Goal: Information Seeking & Learning: Find contact information

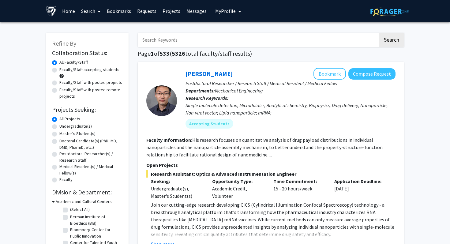
click at [181, 44] on input "Search Keywords" at bounding box center [258, 40] width 240 height 14
type input "sridevi"
click at [379, 33] on button "Search" at bounding box center [391, 40] width 25 height 14
click at [165, 38] on input "Search Keywords" at bounding box center [258, 40] width 240 height 14
type input "patrick"
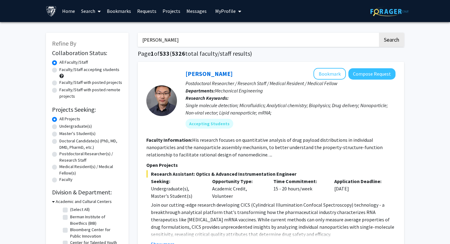
click at [379, 33] on button "Search" at bounding box center [391, 40] width 25 height 14
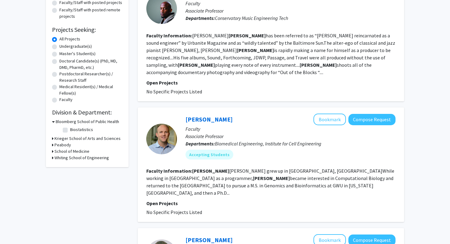
scroll to position [82, 0]
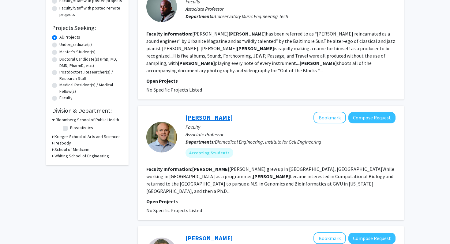
click at [207, 117] on link "Patrick Cahan" at bounding box center [208, 118] width 47 height 8
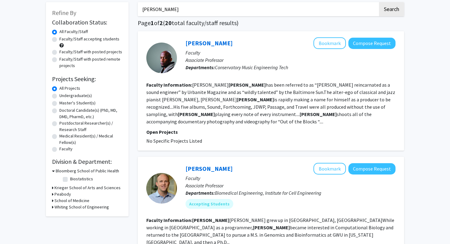
scroll to position [0, 0]
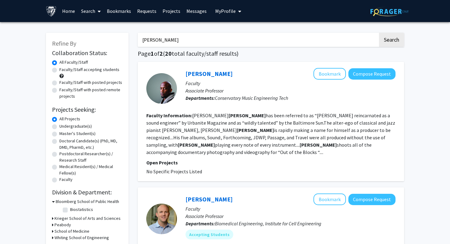
click at [195, 47] on input "patrick" at bounding box center [258, 40] width 240 height 14
type input "stephanie hicks"
click at [379, 33] on button "Search" at bounding box center [391, 40] width 25 height 14
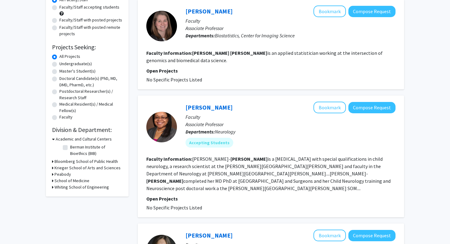
scroll to position [64, 0]
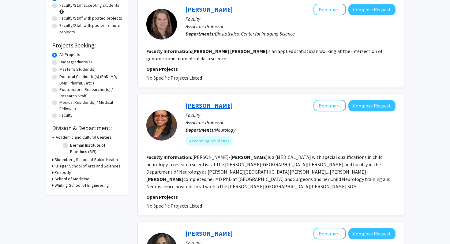
click at [209, 108] on link "Constance Smith-Hicks" at bounding box center [208, 106] width 47 height 8
click at [198, 13] on div "Stephanie Hicks Bookmark Compose Request" at bounding box center [290, 10] width 210 height 12
click at [198, 12] on link "Stephanie Hicks" at bounding box center [208, 10] width 47 height 8
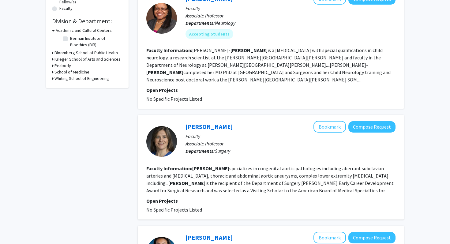
scroll to position [0, 0]
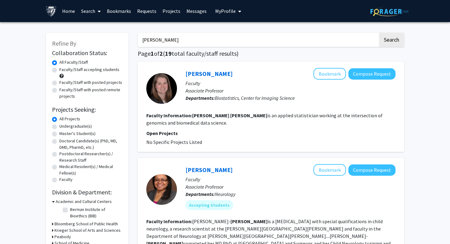
click at [177, 36] on input "stephanie hicks" at bounding box center [258, 40] width 240 height 14
type input "Drew Pardoll"
click at [379, 33] on button "Search" at bounding box center [391, 40] width 25 height 14
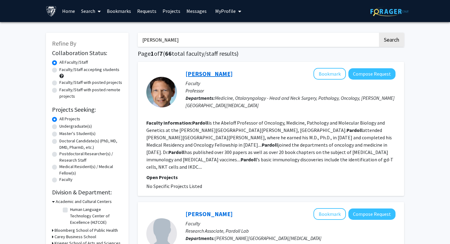
click at [206, 72] on link "Drew Pardoll" at bounding box center [208, 74] width 47 height 8
click at [170, 38] on input "Drew Pardoll" at bounding box center [258, 40] width 240 height 14
type input "Andrew Feinberg"
click at [379, 33] on button "Search" at bounding box center [391, 40] width 25 height 14
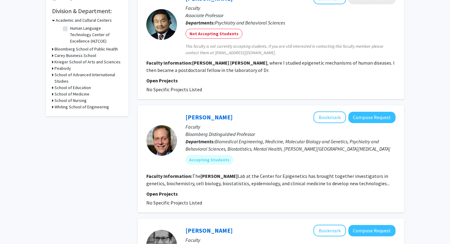
scroll to position [182, 0]
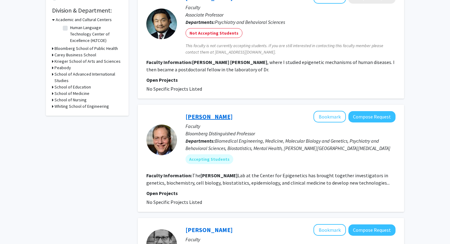
click at [214, 116] on link "Andy Feinberg" at bounding box center [208, 117] width 47 height 8
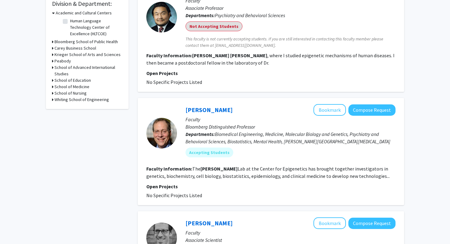
scroll to position [0, 0]
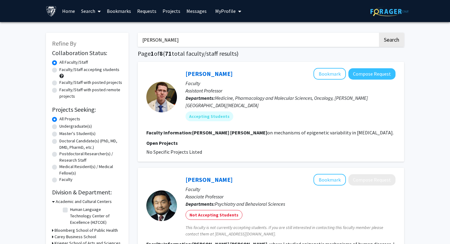
click at [222, 39] on input "Andrew Feinberg" at bounding box center [258, 40] width 240 height 14
type input "Deok"
click at [379, 33] on button "Search" at bounding box center [391, 40] width 25 height 14
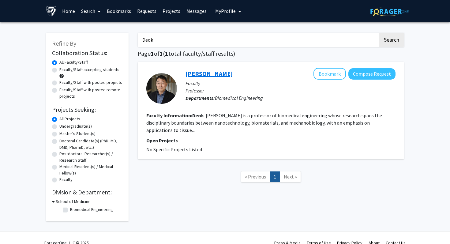
click at [196, 73] on link "Deok-Ho Kim" at bounding box center [208, 74] width 47 height 8
click at [222, 35] on input "Deok" at bounding box center [258, 40] width 240 height 14
click at [379, 33] on button "Search" at bounding box center [391, 40] width 25 height 14
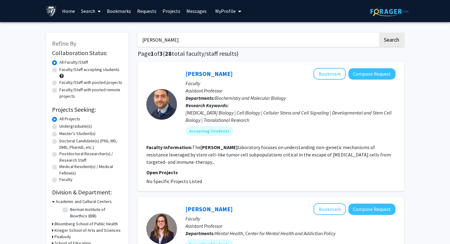
type input "Rebecca Schulman"
click at [379, 33] on button "Search" at bounding box center [391, 40] width 25 height 14
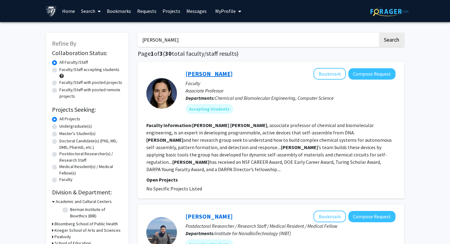
click at [200, 74] on link "Rebecca Schulman" at bounding box center [208, 74] width 47 height 8
click at [196, 45] on input "Rebecca Schulman" at bounding box center [258, 40] width 240 height 14
type input "Denis Wirtz"
click at [379, 33] on button "Search" at bounding box center [391, 40] width 25 height 14
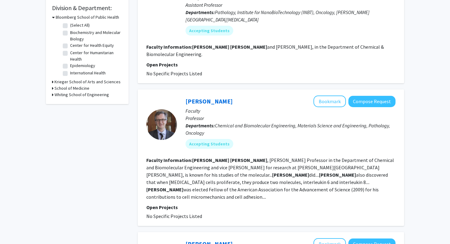
scroll to position [185, 0]
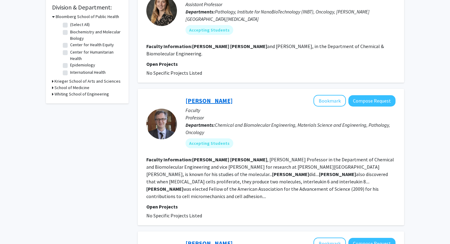
click at [186, 97] on link "Denis Wirtz" at bounding box center [208, 101] width 47 height 8
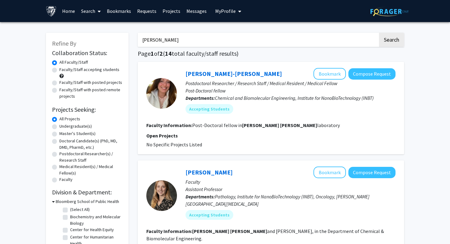
click at [212, 42] on input "Denis Wirtz" at bounding box center [258, 40] width 240 height 14
click at [379, 33] on button "Search" at bounding box center [391, 40] width 25 height 14
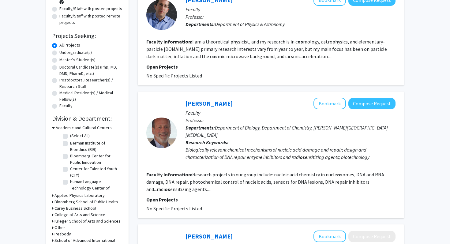
scroll to position [80, 0]
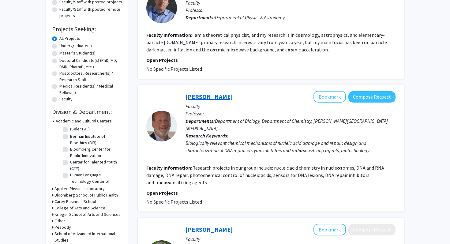
click at [205, 96] on link "Marc Greenberg" at bounding box center [208, 97] width 47 height 8
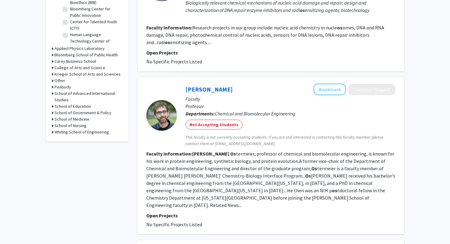
scroll to position [224, 0]
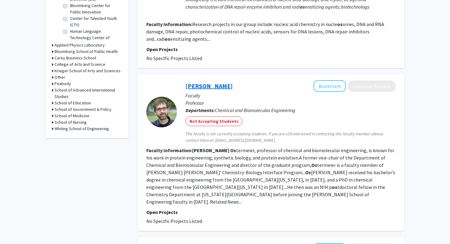
click at [198, 84] on link "Marc Ostermeier" at bounding box center [208, 86] width 47 height 8
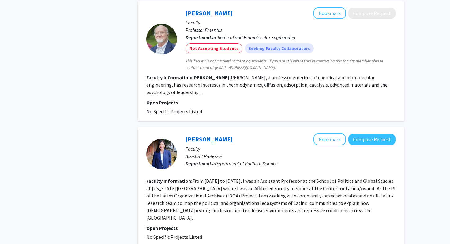
scroll to position [0, 0]
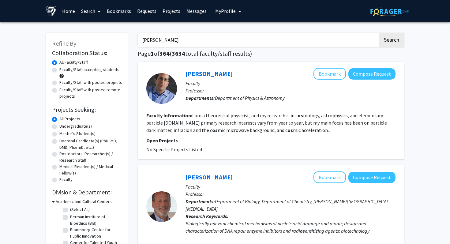
click at [208, 43] on input "Marc Os" at bounding box center [258, 40] width 240 height 14
type input "Marc O"
type input "Konstantinos"
click at [379, 33] on button "Search" at bounding box center [391, 40] width 25 height 14
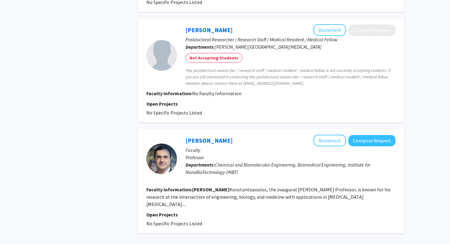
scroll to position [413, 0]
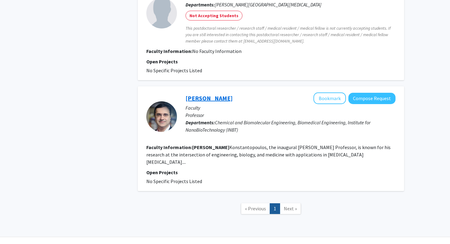
click at [223, 94] on link "[PERSON_NAME]" at bounding box center [208, 98] width 47 height 8
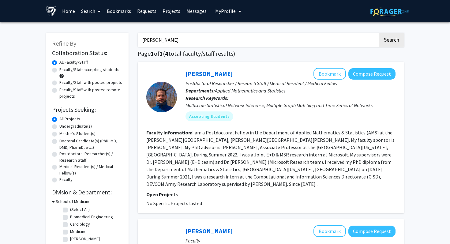
click at [243, 38] on input "Konstantinos" at bounding box center [258, 40] width 240 height 14
type input "Marc Donohue"
click at [379, 33] on button "Search" at bounding box center [391, 40] width 25 height 14
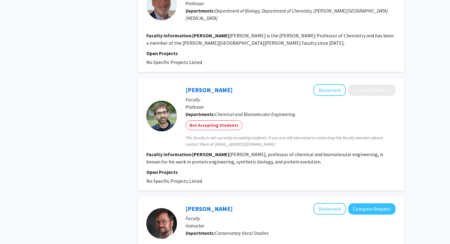
scroll to position [341, 0]
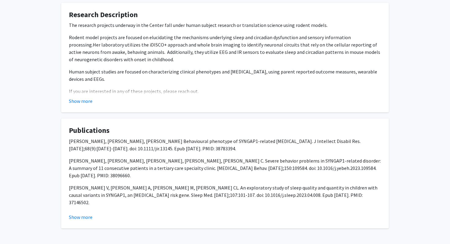
scroll to position [263, 0]
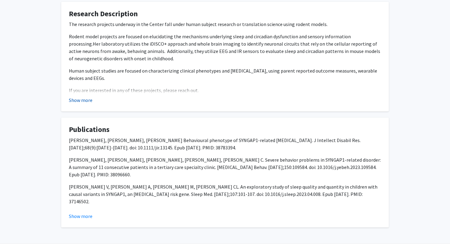
click at [84, 96] on button "Show more" at bounding box center [81, 99] width 24 height 7
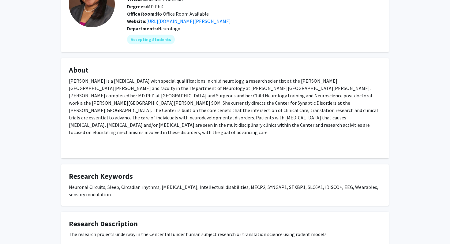
scroll to position [0, 0]
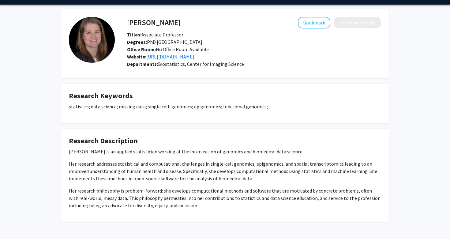
scroll to position [33, 0]
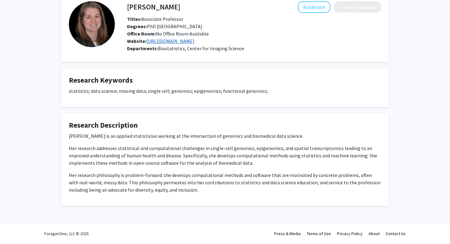
click at [194, 42] on link "[URL][DOMAIN_NAME]" at bounding box center [170, 41] width 48 height 6
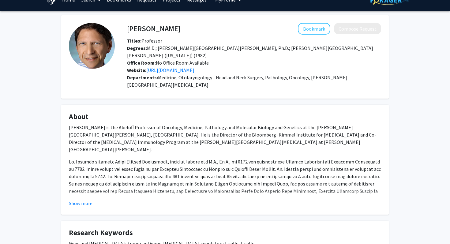
scroll to position [13, 0]
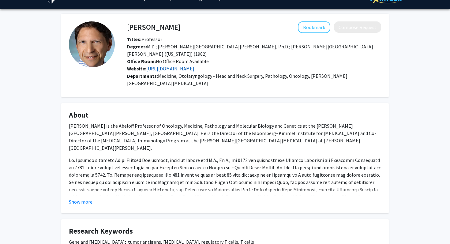
click at [194, 68] on link "https://www.hopkinsmedicine.org/research/labs/drew-pardoll-lab" at bounding box center [170, 68] width 48 height 6
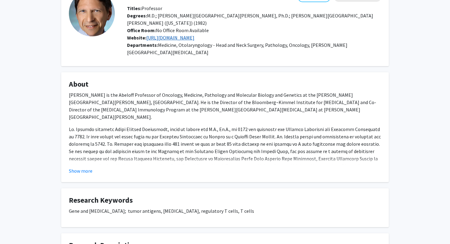
scroll to position [0, 0]
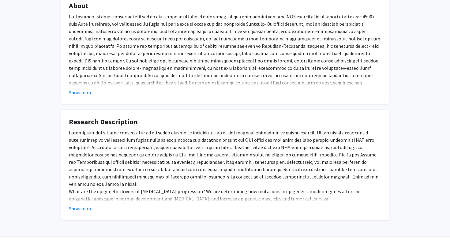
scroll to position [125, 0]
click at [72, 211] on button "Show more" at bounding box center [81, 207] width 24 height 7
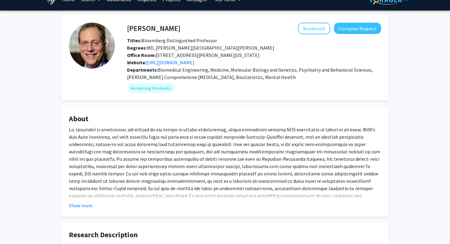
scroll to position [14, 0]
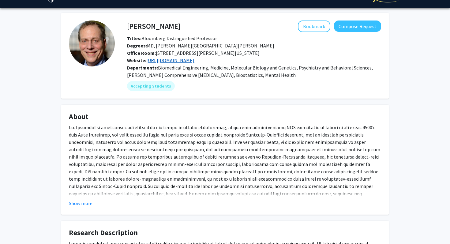
click at [168, 63] on link "http://feinberglab.jhu.edu" at bounding box center [170, 60] width 48 height 6
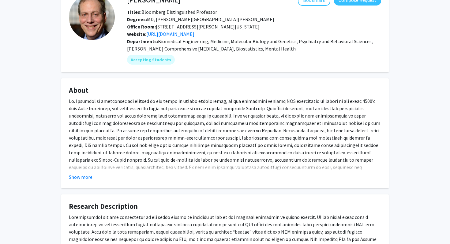
scroll to position [41, 0]
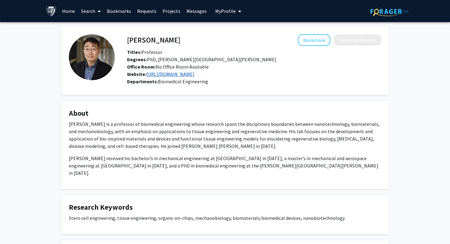
click at [192, 74] on link "[URL][DOMAIN_NAME]" at bounding box center [170, 74] width 48 height 6
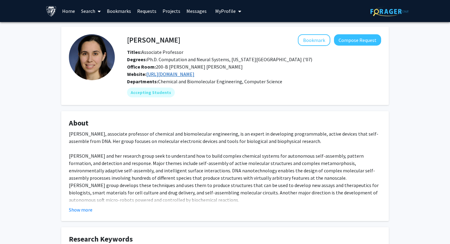
click at [170, 77] on link "https://schulmanlab.jhu.edu/" at bounding box center [170, 74] width 48 height 6
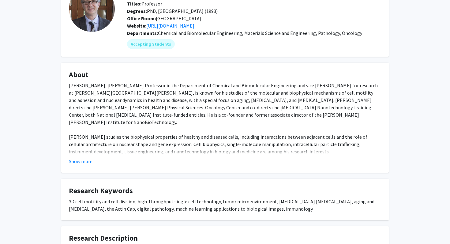
scroll to position [28, 0]
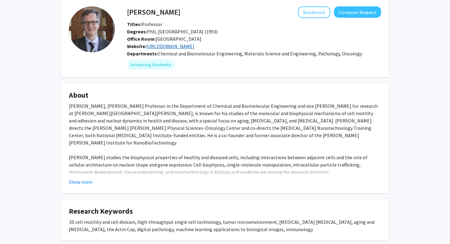
click at [185, 43] on link "[URL][DOMAIN_NAME]" at bounding box center [170, 46] width 48 height 6
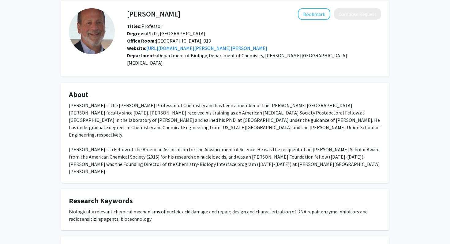
scroll to position [36, 0]
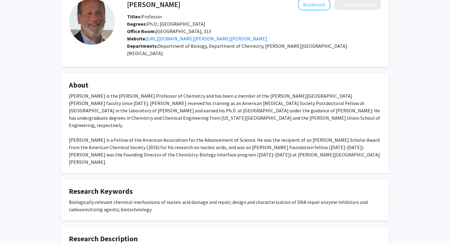
click at [181, 42] on div "Website: [URL][DOMAIN_NAME][PERSON_NAME][PERSON_NAME]" at bounding box center [253, 38] width 263 height 7
click at [180, 40] on link "https://sites.krieger.jhu.edu/greenberg/" at bounding box center [206, 39] width 121 height 6
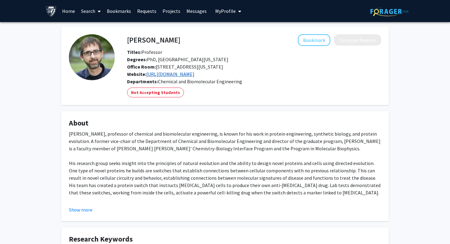
click at [163, 74] on link "https://ostermeierlab.johnshopkins.edu/" at bounding box center [170, 74] width 48 height 6
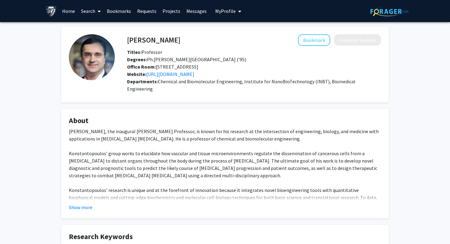
click at [175, 71] on div "Website: [URL][DOMAIN_NAME]" at bounding box center [253, 73] width 263 height 7
click at [177, 73] on link "[URL][DOMAIN_NAME]" at bounding box center [170, 74] width 48 height 6
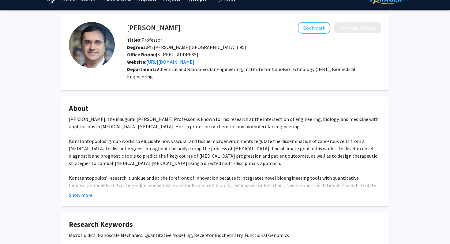
scroll to position [15, 0]
